Goal: Find contact information: Find contact information

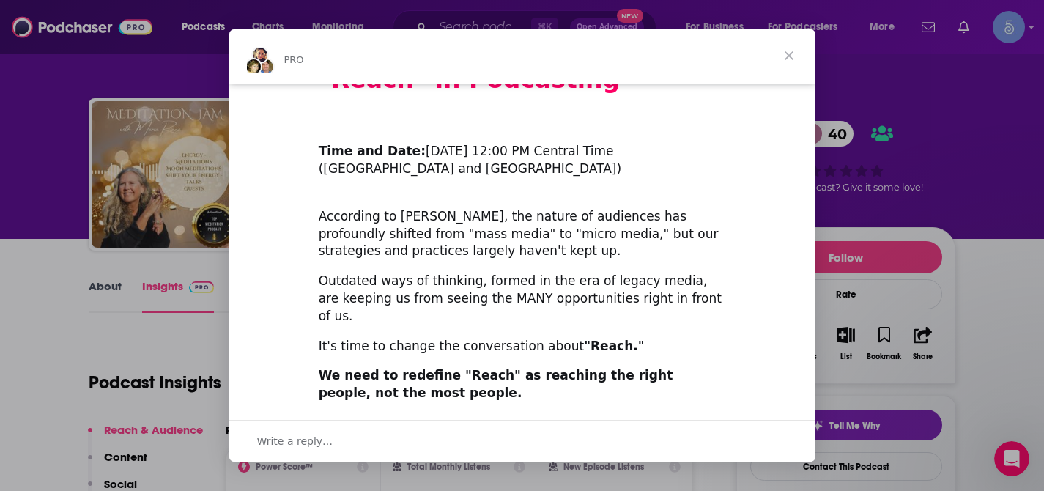
scroll to position [111, 0]
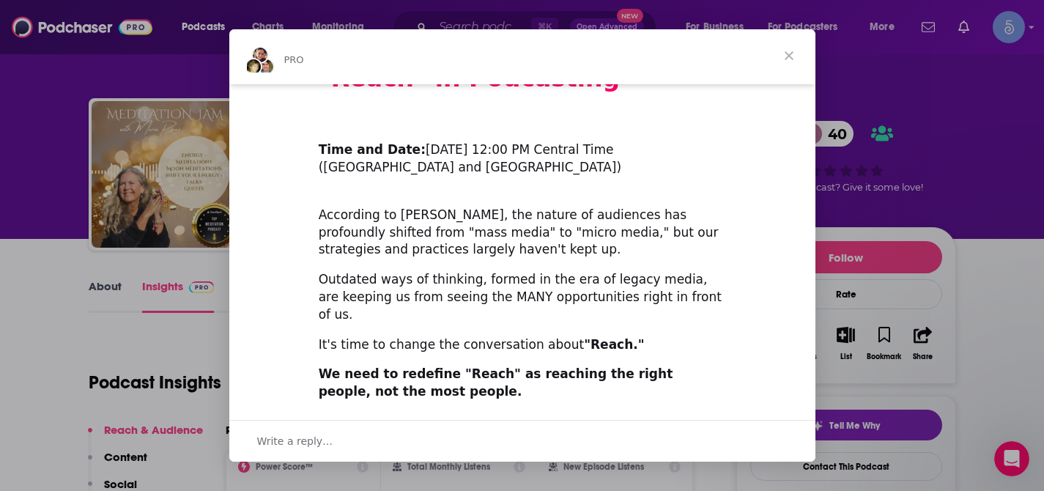
click at [794, 61] on span "Close" at bounding box center [788, 55] width 53 height 53
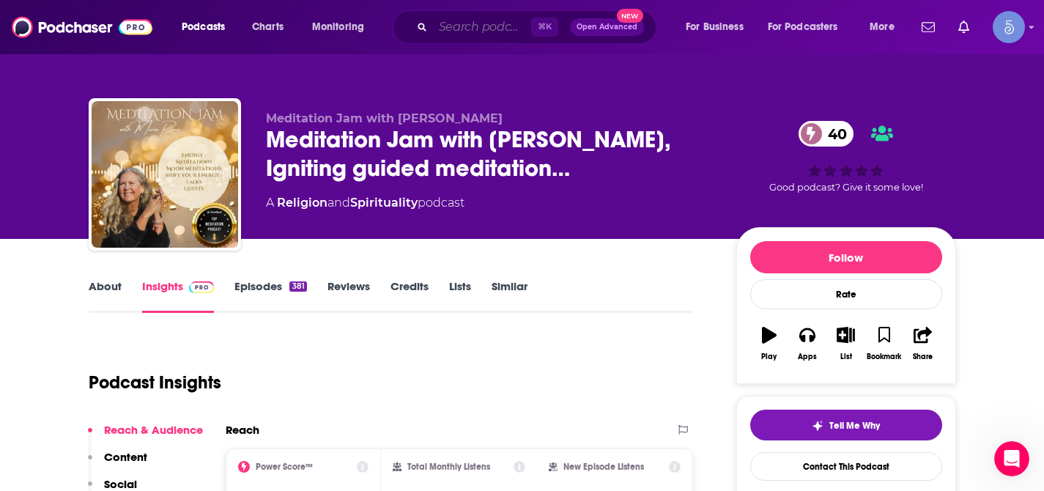
click at [481, 29] on input "Search podcasts, credits, & more..." at bounding box center [482, 26] width 98 height 23
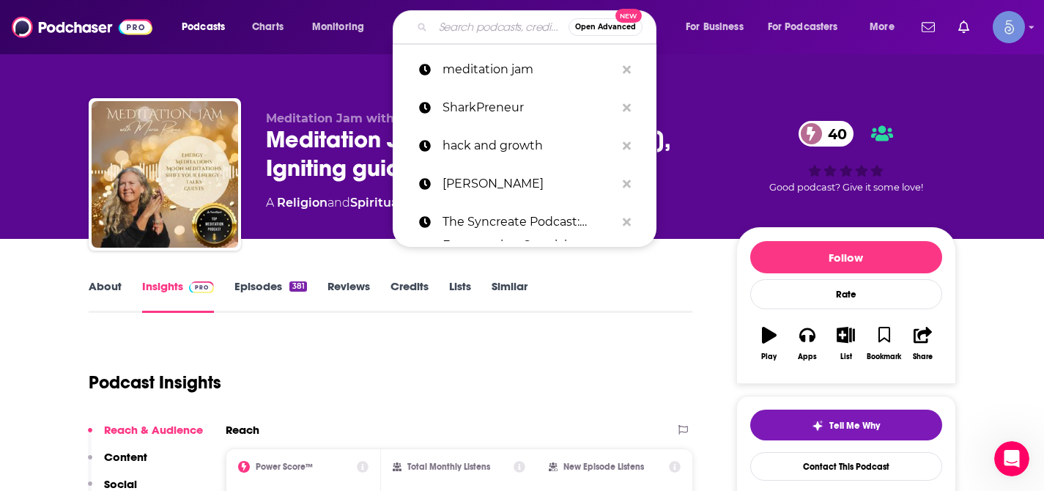
paste input "Moving Through Menopause"
type input "Moving Through Menopause"
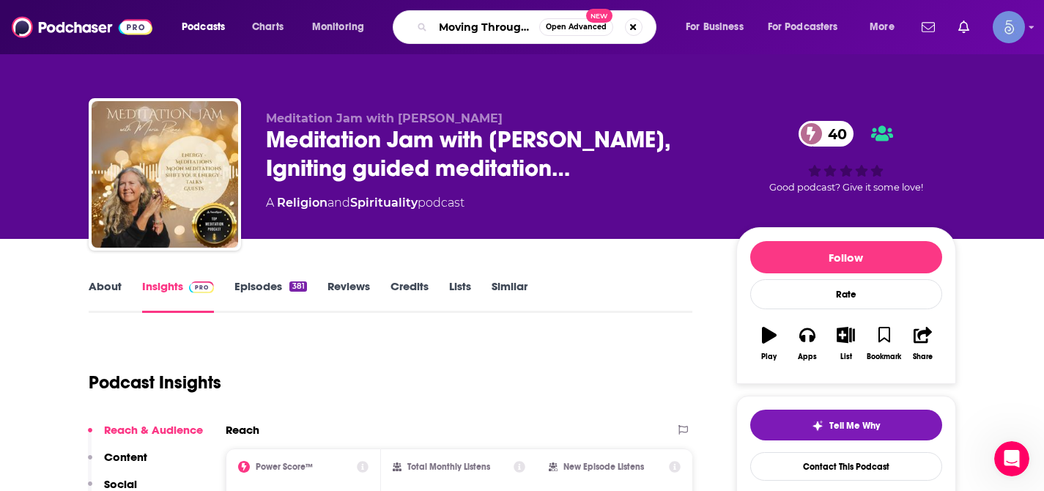
scroll to position [0, 61]
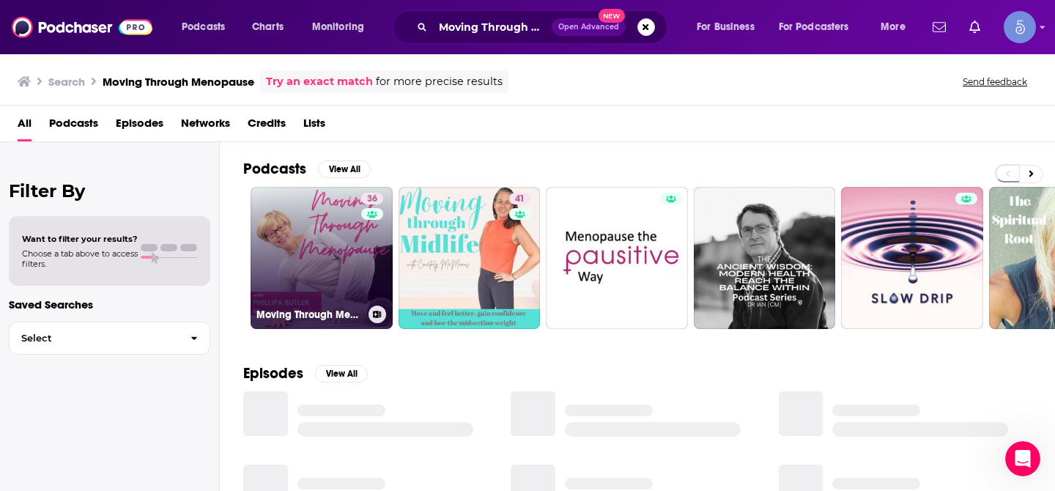
click at [338, 223] on link "36 Moving Through Menopause" at bounding box center [321, 258] width 142 height 142
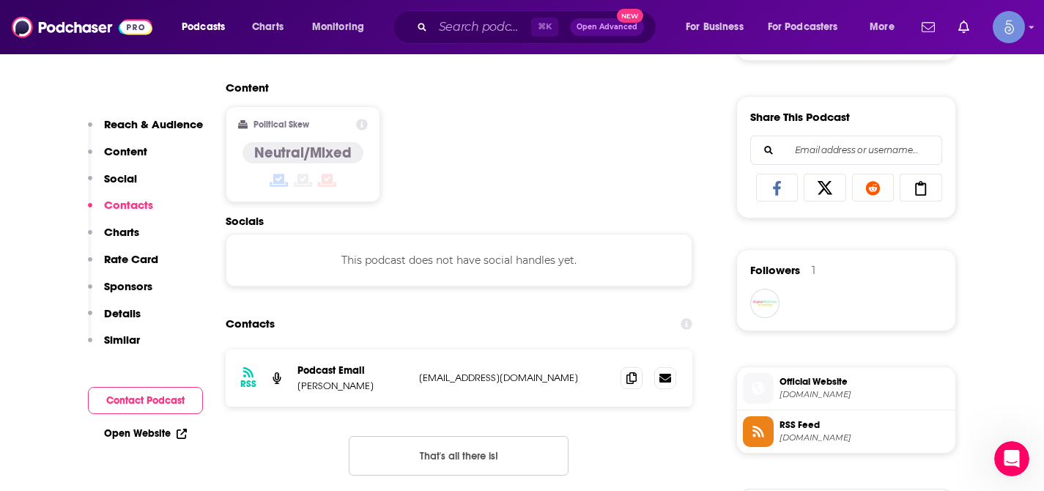
scroll to position [880, 0]
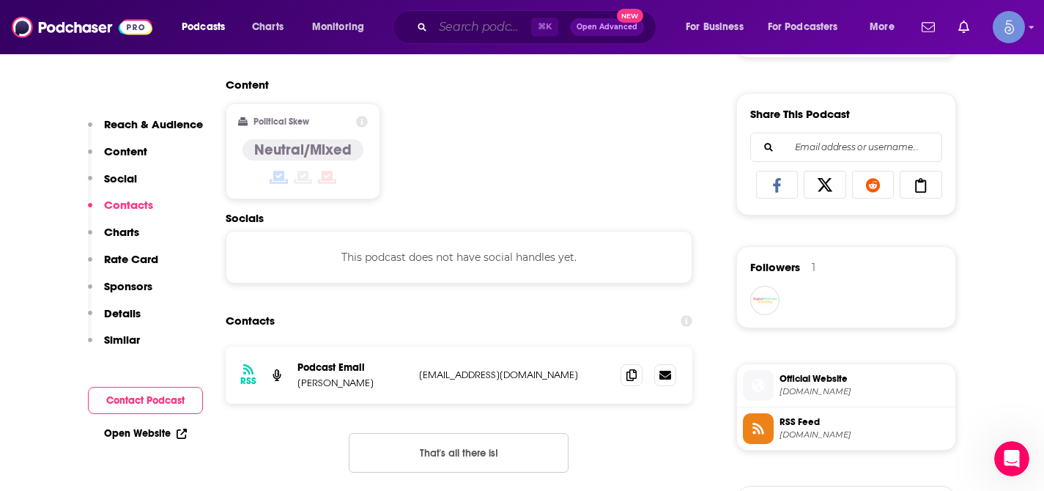
click at [468, 23] on input "Search podcasts, credits, & more..." at bounding box center [482, 26] width 98 height 23
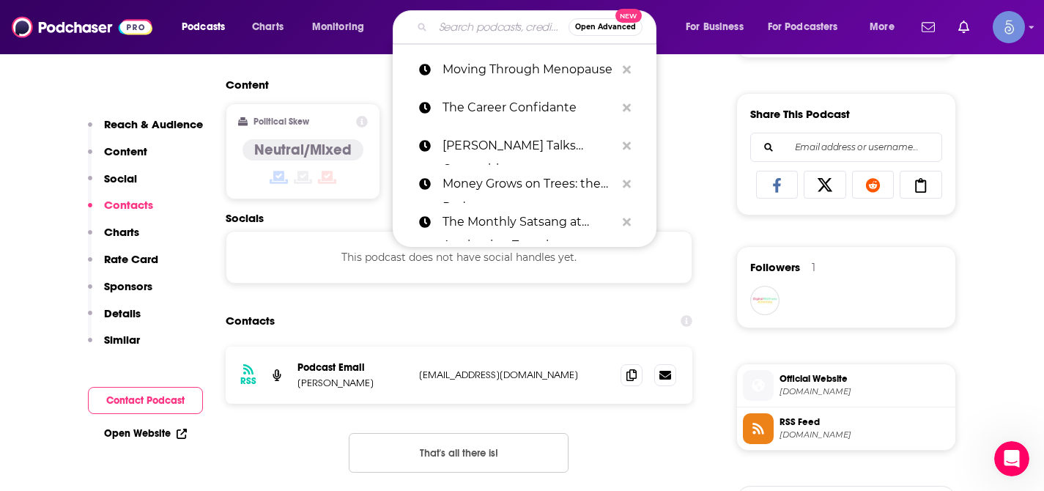
paste input "The Well Drop"
type input "The Well Drop"
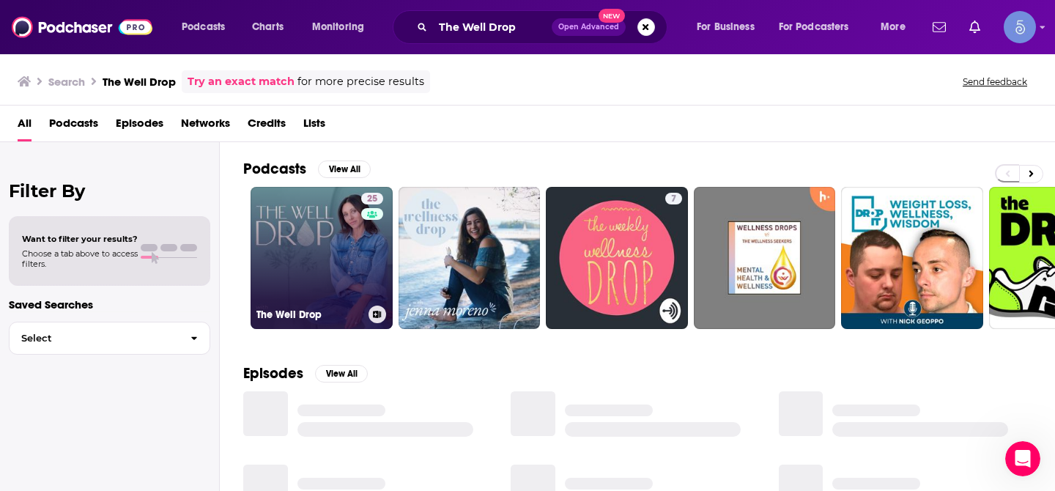
click at [331, 232] on link "25 The Well Drop" at bounding box center [321, 258] width 142 height 142
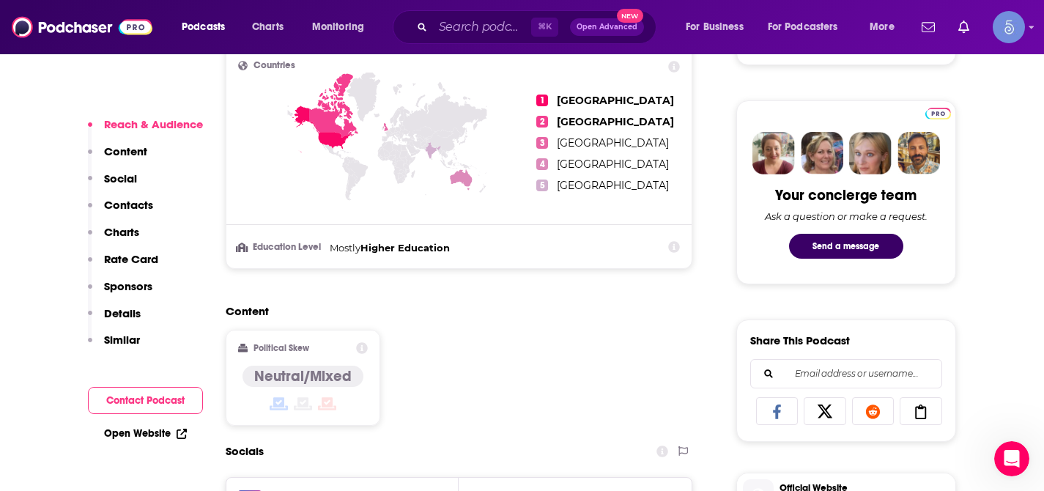
scroll to position [955, 0]
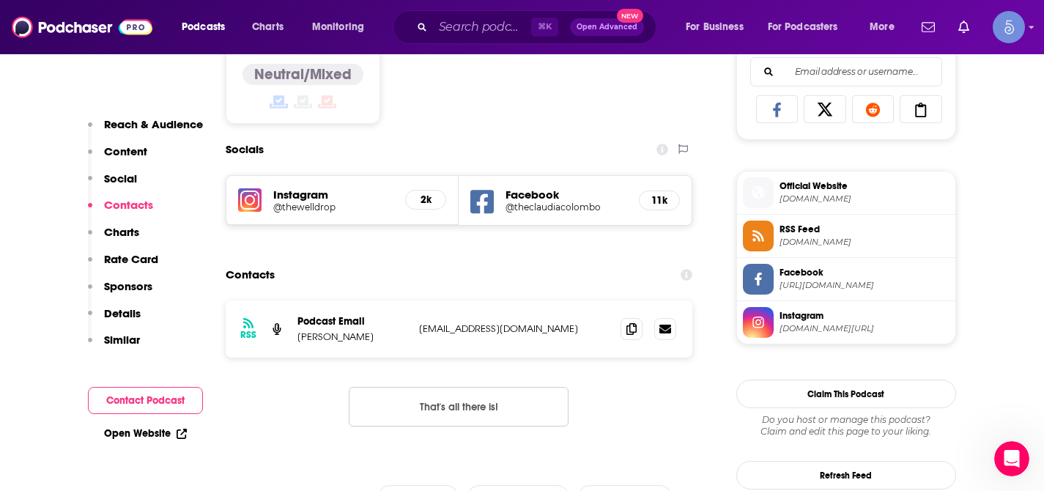
click at [662, 199] on h5 "11k" at bounding box center [659, 200] width 16 height 12
click at [557, 193] on h5 "Facebook" at bounding box center [566, 194] width 122 height 14
click at [532, 200] on h5 "Facebook" at bounding box center [566, 194] width 122 height 14
click at [516, 214] on div "Facebook @theclaudiacolombo 11k" at bounding box center [574, 200] width 233 height 49
click at [531, 205] on h5 "@theclaudiacolombo" at bounding box center [566, 206] width 122 height 11
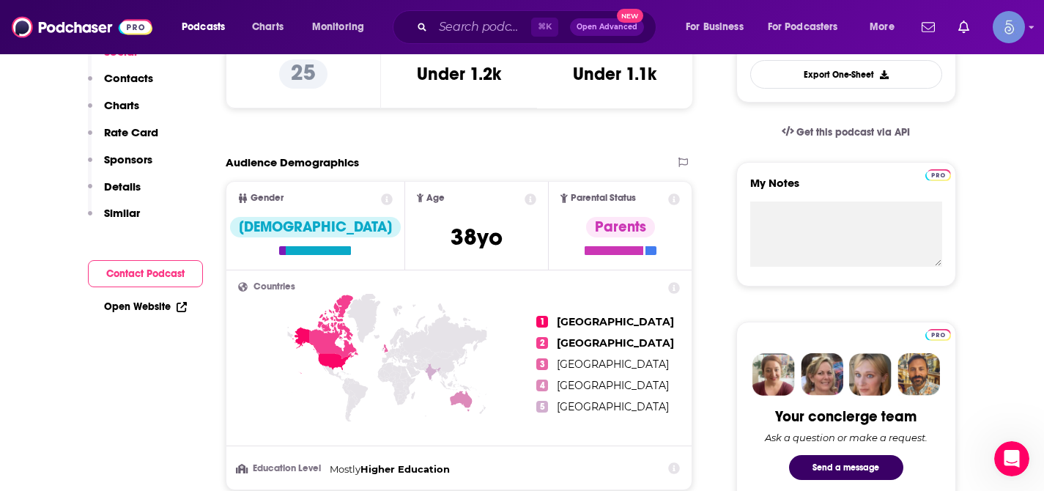
scroll to position [0, 0]
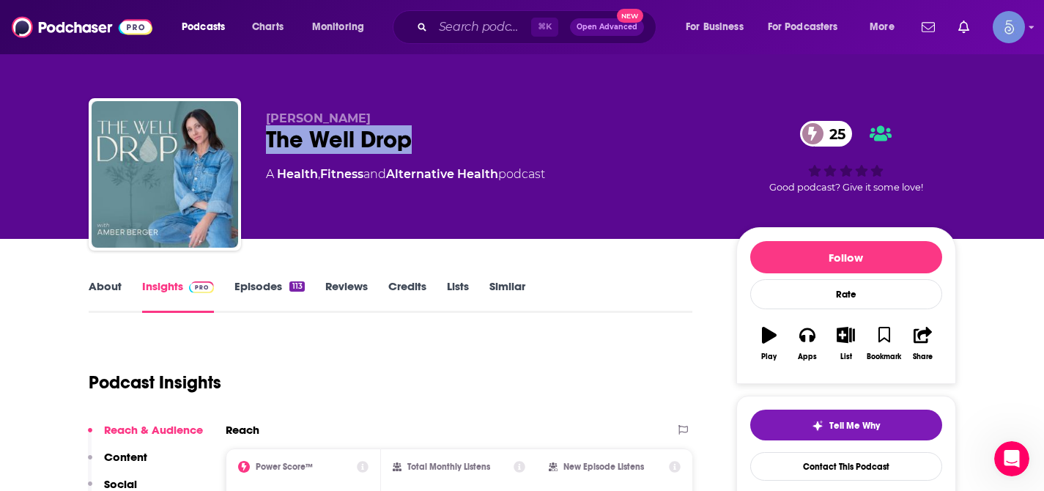
drag, startPoint x: 267, startPoint y: 138, endPoint x: 407, endPoint y: 140, distance: 139.9
click at [407, 140] on div "The Well Drop 25" at bounding box center [489, 139] width 447 height 29
copy h2 "The Well Drop"
click at [489, 31] on input "Search podcasts, credits, & more..." at bounding box center [482, 26] width 98 height 23
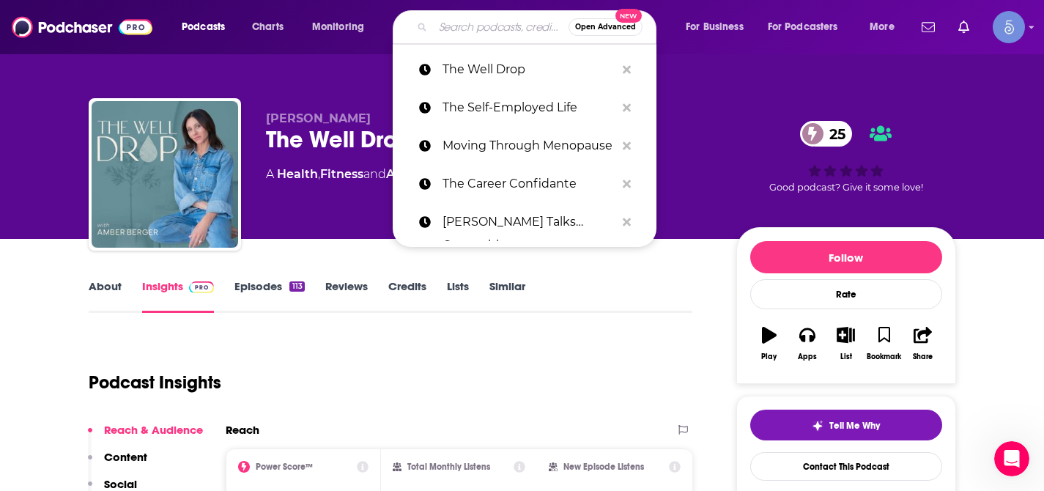
paste input "Road To Living Whole"
type input "Road To Living Whole"
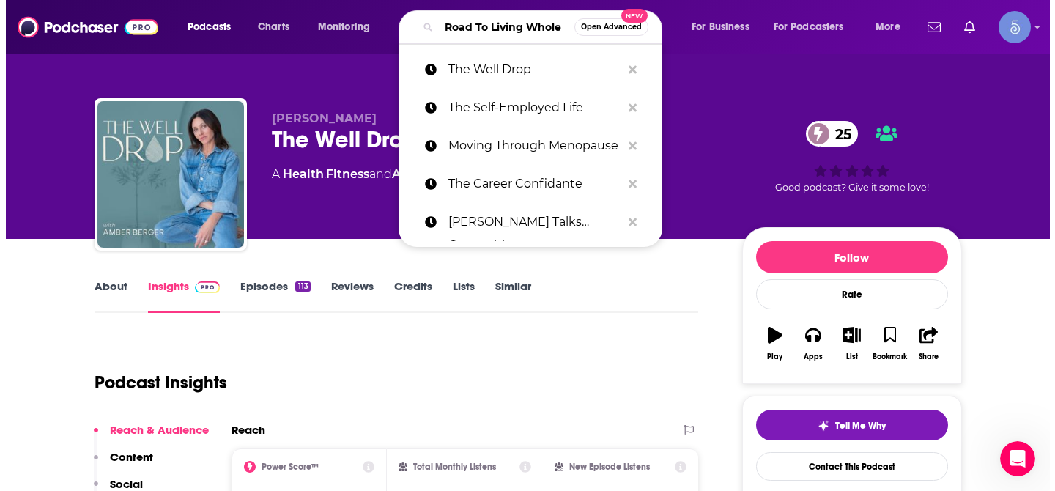
scroll to position [0, 24]
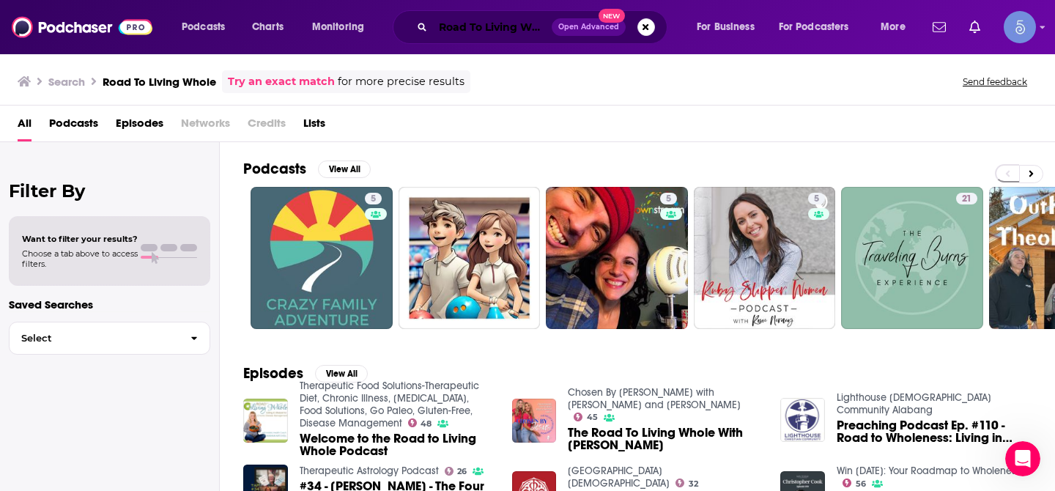
click at [475, 28] on input "Road To Living Whole" at bounding box center [492, 26] width 119 height 23
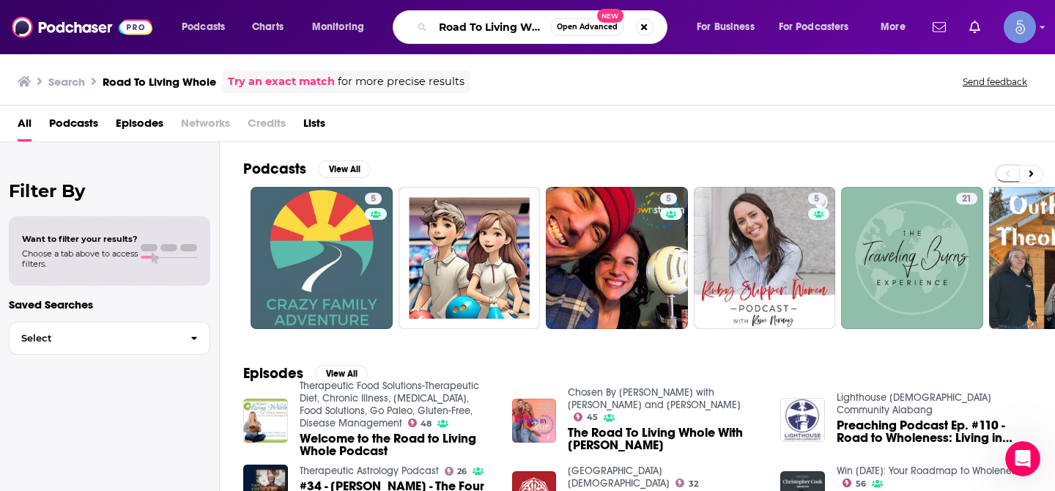
click at [475, 28] on input "Road To Living Whole" at bounding box center [491, 26] width 117 height 23
paste input "Therapeutic Food Solutions"
type input "Therapeutic Food Solutions"
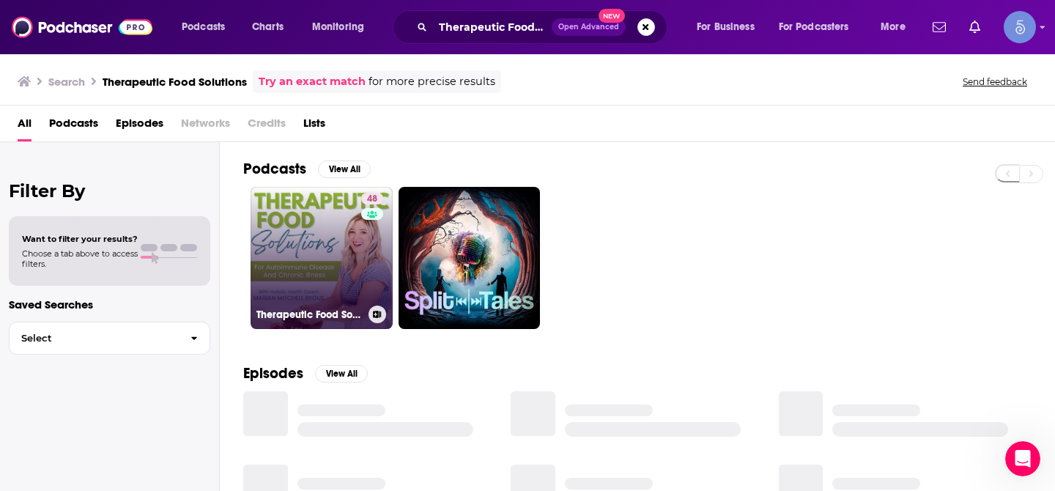
click at [326, 231] on link "48 Therapeutic Food Solutions-Therapeutic Diet, Chronic Illness, [MEDICAL_DATA]…" at bounding box center [321, 258] width 142 height 142
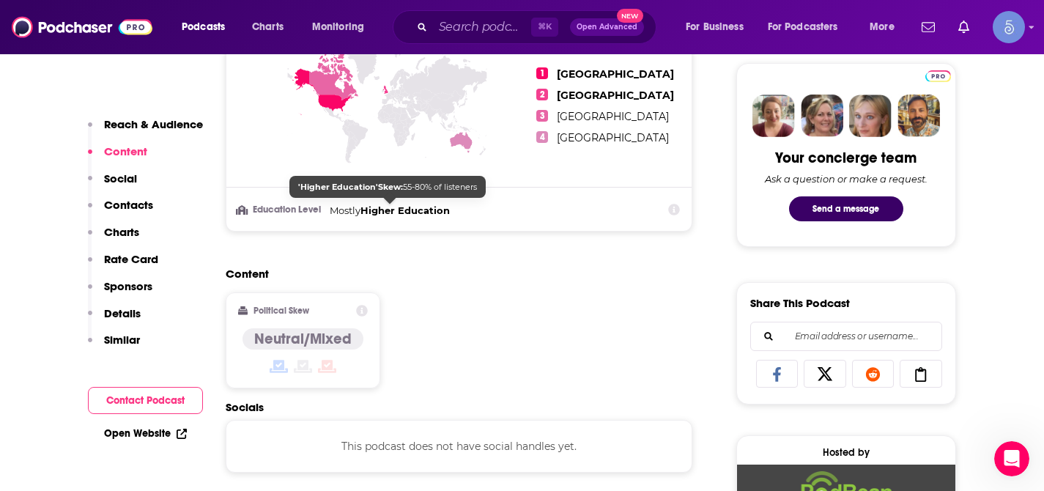
scroll to position [917, 0]
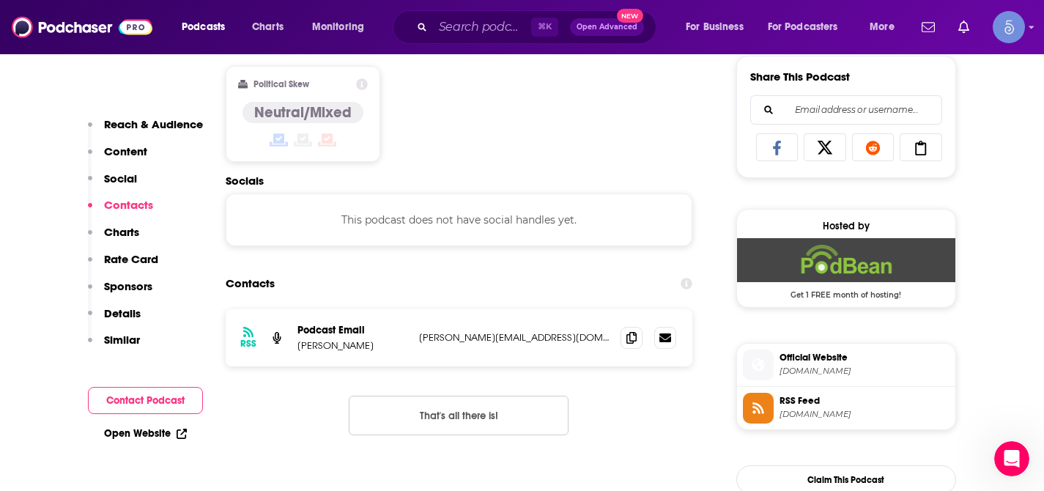
drag, startPoint x: 373, startPoint y: 352, endPoint x: 297, endPoint y: 352, distance: 76.2
click at [297, 352] on div "RSS Podcast Email [PERSON_NAME] [PERSON_NAME][EMAIL_ADDRESS][DOMAIN_NAME] [PERS…" at bounding box center [459, 337] width 467 height 57
drag, startPoint x: 297, startPoint y: 352, endPoint x: 369, endPoint y: 351, distance: 72.5
click at [369, 351] on p "[PERSON_NAME]" at bounding box center [352, 345] width 110 height 12
copy p "[PERSON_NAME]"
